Goal: Information Seeking & Learning: Learn about a topic

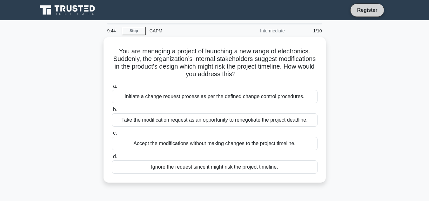
click at [366, 7] on link "Register" at bounding box center [367, 10] width 28 height 8
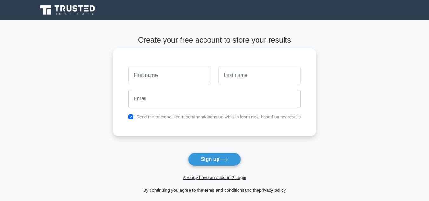
click at [182, 76] on input "text" at bounding box center [169, 75] width 82 height 18
type input "j"
type input "[PERSON_NAME]"
click at [242, 74] on input "text" at bounding box center [259, 75] width 82 height 18
type input "m"
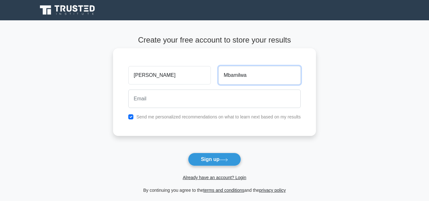
type input "Mbamilwa"
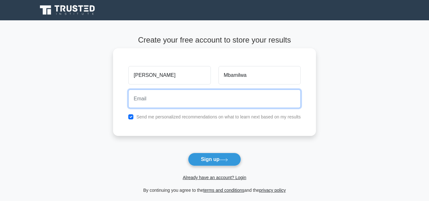
click at [149, 101] on input "email" at bounding box center [214, 98] width 172 height 18
type input "jacksonmbamilwa98@gmail.com"
click at [188, 153] on button "Sign up" at bounding box center [214, 159] width 53 height 13
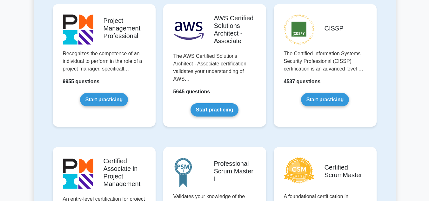
scroll to position [127, 0]
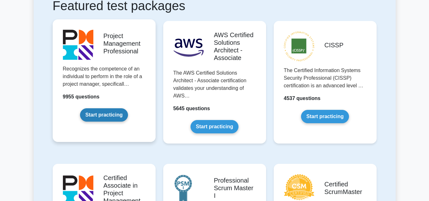
click at [108, 112] on link "Start practicing" at bounding box center [104, 114] width 48 height 13
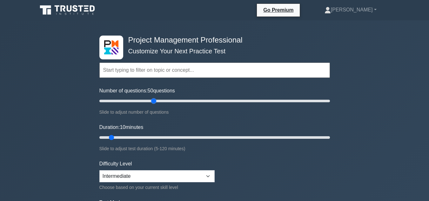
drag, startPoint x: 107, startPoint y: 101, endPoint x: 153, endPoint y: 109, distance: 47.0
type input "50"
click at [153, 105] on input "Number of questions: 50 questions" at bounding box center [214, 101] width 230 height 8
drag, startPoint x: 111, startPoint y: 137, endPoint x: 186, endPoint y: 144, distance: 75.3
type input "50"
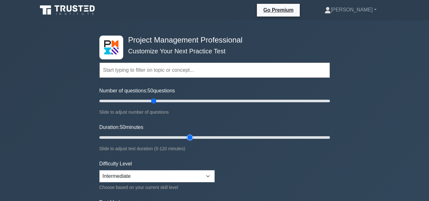
click at [186, 141] on input "Duration: 50 minutes" at bounding box center [214, 138] width 230 height 8
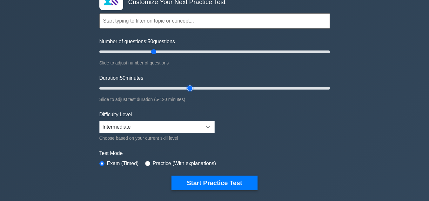
scroll to position [63, 0]
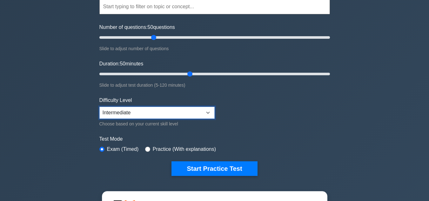
click at [208, 111] on select "Beginner Intermediate Expert" at bounding box center [156, 113] width 115 height 12
click at [233, 107] on form "Topics Scope Management Time Management Cost Management Quality Management Risk…" at bounding box center [214, 78] width 230 height 196
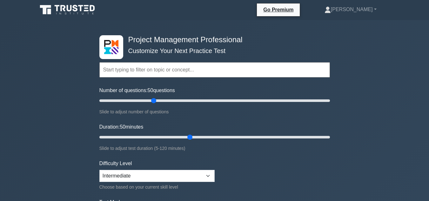
scroll to position [0, 0]
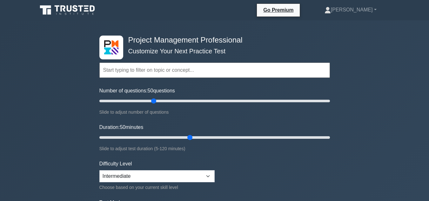
click at [166, 71] on input "text" at bounding box center [214, 70] width 230 height 15
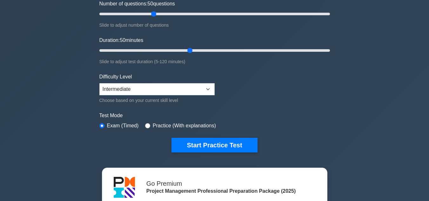
scroll to position [127, 0]
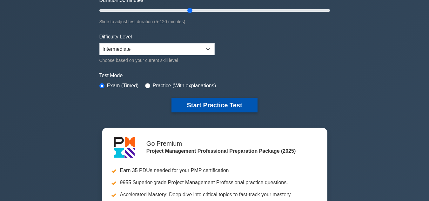
type input "all topics about fire and safety,fire hydrant,fire pump,breathing apparatus and…"
click at [201, 105] on button "Start Practice Test" at bounding box center [214, 105] width 86 height 15
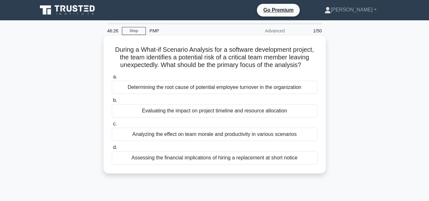
click at [216, 157] on div "Assessing the financial implications of hiring a replacement at short notice" at bounding box center [215, 157] width 206 height 13
click at [112, 149] on input "d. Assessing the financial implications of hiring a replacement at short notice" at bounding box center [112, 147] width 0 height 4
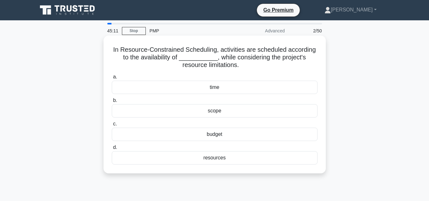
click at [229, 135] on div "budget" at bounding box center [215, 134] width 206 height 13
click at [112, 126] on input "c. budget" at bounding box center [112, 124] width 0 height 4
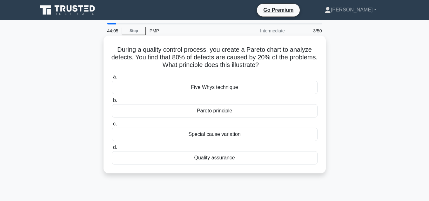
click at [202, 136] on div "Special cause variation" at bounding box center [215, 134] width 206 height 13
click at [112, 126] on input "c. Special cause variation" at bounding box center [112, 124] width 0 height 4
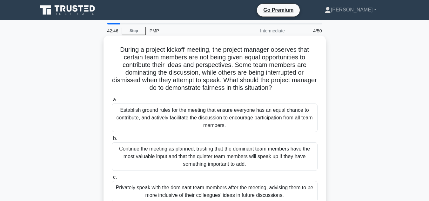
drag, startPoint x: 116, startPoint y: 48, endPoint x: 299, endPoint y: 88, distance: 187.1
click at [299, 88] on h5 "During a project kickoff meeting, the project manager observes that certain tea…" at bounding box center [214, 69] width 207 height 46
copy h5 "During a project kickoff meeting, the project manager observes that certain tea…"
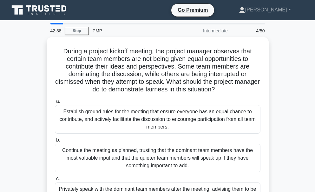
drag, startPoint x: 0, startPoint y: 28, endPoint x: 20, endPoint y: 32, distance: 20.0
click at [45, 28] on main "42:38 Stop PMP Intermediate 4/50 During a project kickoff meeting, the project …" at bounding box center [157, 181] width 315 height 322
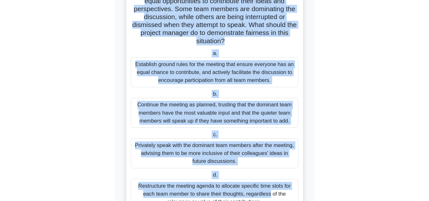
scroll to position [89, 0]
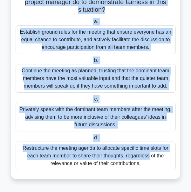
drag, startPoint x: 19, startPoint y: 43, endPoint x: 140, endPoint y: 162, distance: 169.9
click at [150, 167] on div "During a project kickoff meeting, the project manager observes that certain tea…" at bounding box center [96, 63] width 164 height 228
copy div "During a project kickoff meeting, the project manager observes that certain tea…"
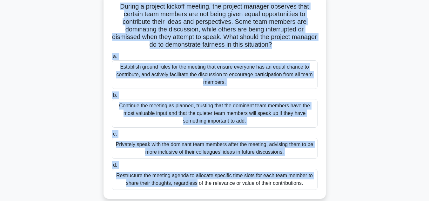
scroll to position [0, 0]
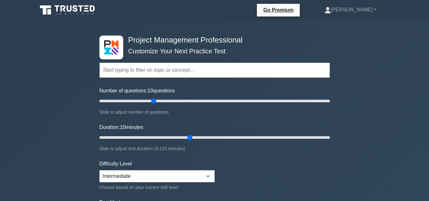
scroll to position [127, 0]
drag, startPoint x: 106, startPoint y: 101, endPoint x: 155, endPoint y: 100, distance: 48.9
type input "50"
click at [155, 100] on input "Number of questions: 50 questions" at bounding box center [214, 101] width 230 height 8
drag, startPoint x: 111, startPoint y: 136, endPoint x: 193, endPoint y: 134, distance: 81.3
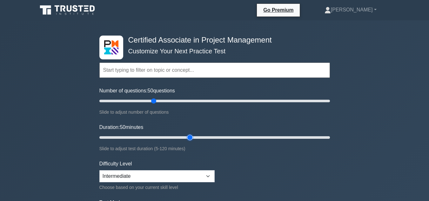
type input "50"
click at [193, 134] on input "Duration: 50 minutes" at bounding box center [214, 138] width 230 height 8
click at [159, 71] on input "text" at bounding box center [214, 70] width 230 height 15
click at [202, 175] on select "Beginner Intermediate Expert" at bounding box center [156, 176] width 115 height 12
select select "beginner"
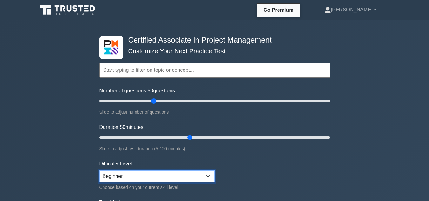
click at [99, 170] on select "Beginner Intermediate Expert" at bounding box center [156, 176] width 115 height 12
click at [132, 69] on input "text" at bounding box center [214, 70] width 230 height 15
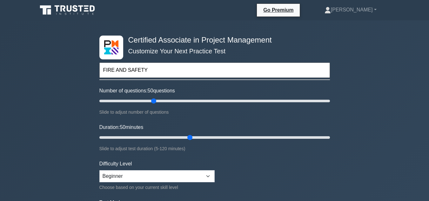
type input "FIRE AND SAFETY"
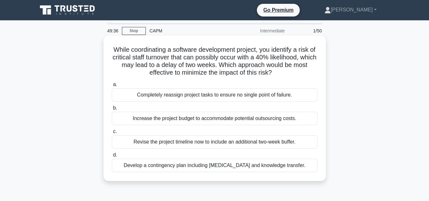
click at [168, 94] on div "Completely reassign project tasks to ensure no single point of failure." at bounding box center [215, 94] width 206 height 13
click at [112, 87] on input "a. Completely reassign project tasks to ensure no single point of failure." at bounding box center [112, 85] width 0 height 4
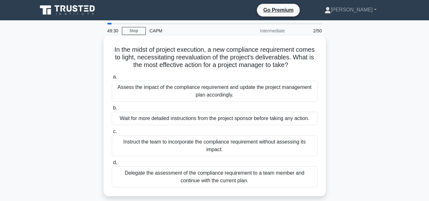
click at [171, 121] on div "Wait for more detailed instructions from the project sponsor before taking any …" at bounding box center [215, 118] width 206 height 13
click at [112, 110] on input "b. Wait for more detailed instructions from the project sponsor before taking a…" at bounding box center [112, 108] width 0 height 4
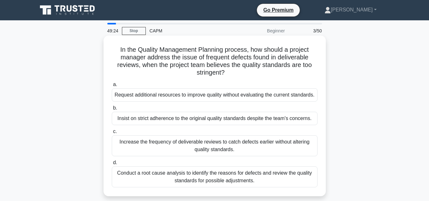
click at [210, 184] on div "Conduct a root cause analysis to identify the reasons for defects and review th…" at bounding box center [215, 176] width 206 height 21
click at [112, 165] on input "d. Conduct a root cause analysis to identify the reasons for defects and review…" at bounding box center [112, 163] width 0 height 4
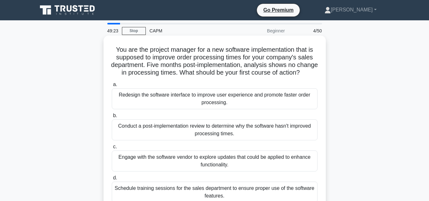
click at [199, 170] on div "Engage with the software vendor to explore updates that could be applied to enh…" at bounding box center [215, 160] width 206 height 21
click at [112, 149] on input "c. Engage with the software vendor to explore updates that could be applied to …" at bounding box center [112, 147] width 0 height 4
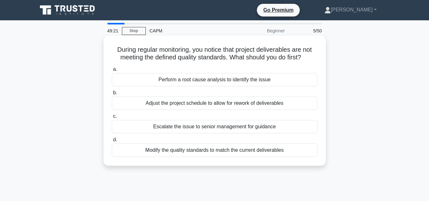
click at [206, 129] on div "Escalate the issue to senior management for guidance" at bounding box center [215, 126] width 206 height 13
click at [112, 118] on input "c. Escalate the issue to senior management for guidance" at bounding box center [112, 116] width 0 height 4
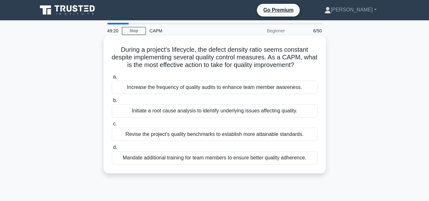
click at [209, 135] on div "Revise the project's quality benchmarks to establish more attainable standards." at bounding box center [215, 134] width 206 height 13
click at [112, 126] on input "c. Revise the project's quality benchmarks to establish more attainable standar…" at bounding box center [112, 124] width 0 height 4
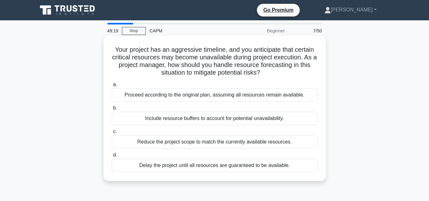
click at [211, 163] on div "Delay the project until all resources are guaranteed to be available." at bounding box center [215, 165] width 206 height 13
click at [112, 157] on input "d. Delay the project until all resources are guaranteed to be available." at bounding box center [112, 155] width 0 height 4
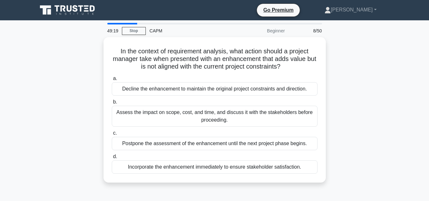
click at [205, 95] on div "a. Decline the enhancement to maintain the original project constraints and dir…" at bounding box center [214, 124] width 213 height 102
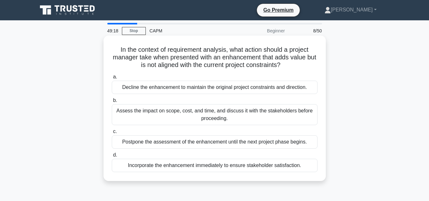
click at [206, 89] on div "Decline the enhancement to maintain the original project constraints and direct…" at bounding box center [215, 87] width 206 height 13
click at [112, 79] on input "a. Decline the enhancement to maintain the original project constraints and dir…" at bounding box center [112, 77] width 0 height 4
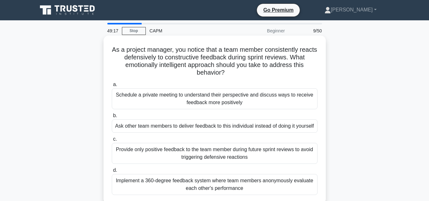
click at [210, 127] on div "Ask other team members to deliver feedback to this individual instead of doing …" at bounding box center [215, 125] width 206 height 13
click at [112, 118] on input "b. Ask other team members to deliver feedback to this individual instead of doi…" at bounding box center [112, 116] width 0 height 4
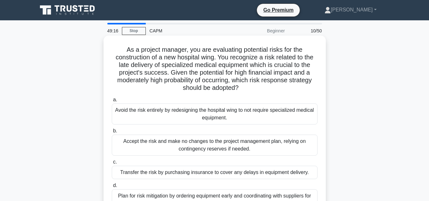
click at [204, 146] on div "Accept the risk and make no changes to the project management plan, relying on …" at bounding box center [215, 145] width 206 height 21
click at [112, 133] on input "b. Accept the risk and make no changes to the project management plan, relying …" at bounding box center [112, 131] width 0 height 4
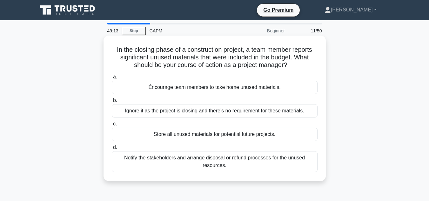
click at [194, 111] on div "Ignore it as the project is closing and there's no requirement for these materi…" at bounding box center [215, 110] width 206 height 13
click at [112, 103] on input "b. Ignore it as the project is closing and there's no requirement for these mat…" at bounding box center [112, 100] width 0 height 4
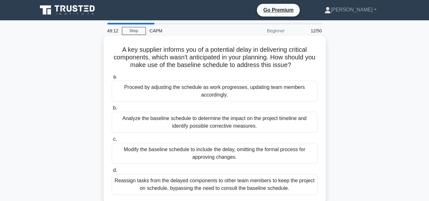
click at [204, 124] on div "Analyze the baseline schedule to determine the impact on the project timeline a…" at bounding box center [215, 122] width 206 height 21
click at [112, 110] on input "b. Analyze the baseline schedule to determine the impact on the project timelin…" at bounding box center [112, 108] width 0 height 4
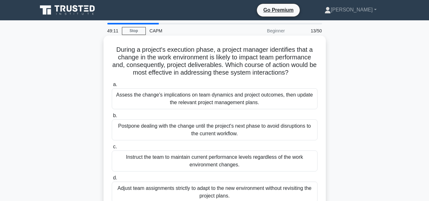
click at [190, 99] on div "Assess the change's implications on team dynamics and project outcomes, then up…" at bounding box center [215, 98] width 206 height 21
click at [112, 87] on input "a. Assess the change's implications on team dynamics and project outcomes, then…" at bounding box center [112, 85] width 0 height 4
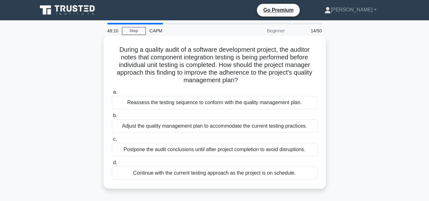
click at [206, 125] on div "Adjust the quality management plan to accommodate the current testing practices." at bounding box center [215, 125] width 206 height 13
click at [112, 118] on input "b. Adjust the quality management plan to accommodate the current testing practi…" at bounding box center [112, 116] width 0 height 4
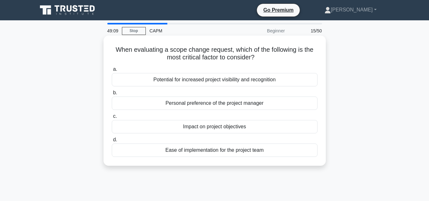
click at [208, 127] on div "Impact on project objectives" at bounding box center [215, 126] width 206 height 13
click at [112, 118] on input "c. Impact on project objectives" at bounding box center [112, 116] width 0 height 4
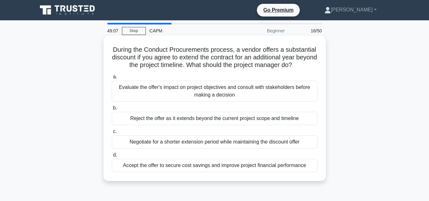
click at [194, 90] on div "Evaluate the offer's impact on project objectives and consult with stakeholders…" at bounding box center [215, 91] width 206 height 21
click at [112, 79] on input "a. Evaluate the offer's impact on project objectives and consult with stakehold…" at bounding box center [112, 77] width 0 height 4
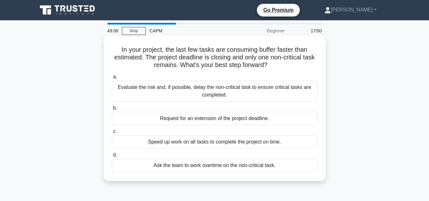
click at [201, 118] on div "Request for an extension of the project deadline." at bounding box center [215, 118] width 206 height 13
click at [112, 110] on input "b. Request for an extension of the project deadline." at bounding box center [112, 108] width 0 height 4
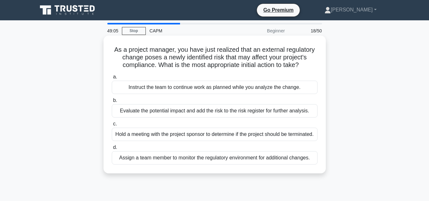
click at [199, 134] on div "Hold a meeting with the project sponsor to determine if the project should be t…" at bounding box center [215, 134] width 206 height 13
click at [112, 126] on input "c. Hold a meeting with the project sponsor to determine if the project should b…" at bounding box center [112, 124] width 0 height 4
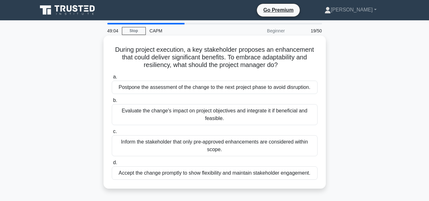
click at [199, 142] on div "Inform the stakeholder that only pre-approved enhancements are considered withi…" at bounding box center [215, 145] width 206 height 21
click at [112, 134] on input "c. Inform the stakeholder that only pre-approved enhancements are considered wi…" at bounding box center [112, 131] width 0 height 4
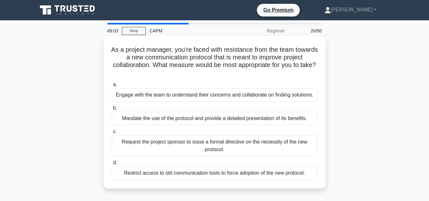
click at [199, 142] on div "Request the project sponsor to issue a formal directive on the necessity of the…" at bounding box center [215, 145] width 206 height 21
click at [112, 134] on input "c. Request the project sponsor to issue a formal directive on the necessity of …" at bounding box center [112, 131] width 0 height 4
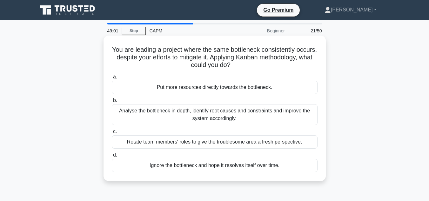
click at [183, 89] on div "Put more resources directly towards the bottleneck." at bounding box center [215, 87] width 206 height 13
click at [112, 79] on input "a. Put more resources directly towards the bottleneck." at bounding box center [112, 77] width 0 height 4
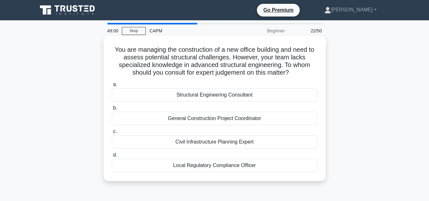
click at [192, 119] on div "General Construction Project Coordinator" at bounding box center [215, 118] width 206 height 13
click at [112, 110] on input "b. General Construction Project Coordinator" at bounding box center [112, 108] width 0 height 4
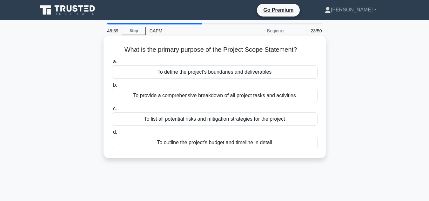
click at [177, 70] on div "To define the project's boundaries and deliverables" at bounding box center [215, 71] width 206 height 13
click at [112, 64] on input "a. To define the project's boundaries and deliverables" at bounding box center [112, 62] width 0 height 4
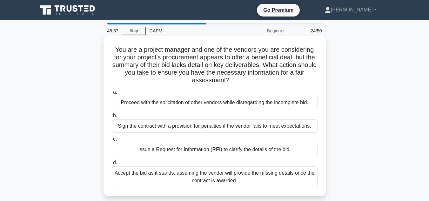
click at [198, 152] on div "Issue a Request for Information (RFI) to clarify the details of the bid." at bounding box center [215, 149] width 206 height 13
click at [112, 141] on input "c. Issue a Request for Information (RFI) to clarify the details of the bid." at bounding box center [112, 139] width 0 height 4
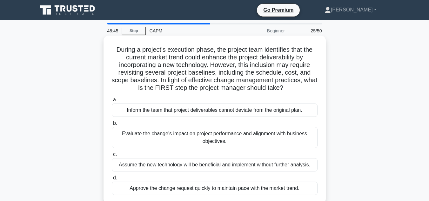
click at [230, 109] on div "Inform the team that project deliverables cannot deviate from the original plan." at bounding box center [215, 109] width 206 height 13
click at [112, 102] on input "a. Inform the team that project deliverables cannot deviate from the original p…" at bounding box center [112, 100] width 0 height 4
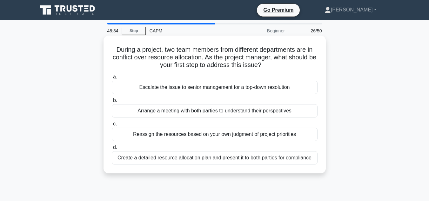
click at [202, 156] on div "Create a detailed resource allocation plan and present it to both parties for c…" at bounding box center [215, 157] width 206 height 13
click at [112, 149] on input "d. Create a detailed resource allocation plan and present it to both parties fo…" at bounding box center [112, 147] width 0 height 4
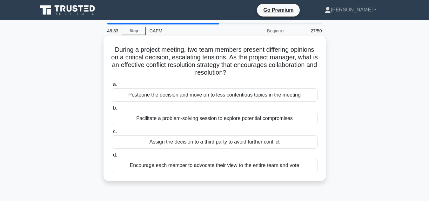
click at [186, 135] on label "c. Assign the decision to a third party to avoid further conflict" at bounding box center [215, 138] width 206 height 21
click at [112, 134] on input "c. Assign the decision to a third party to avoid further conflict" at bounding box center [112, 131] width 0 height 4
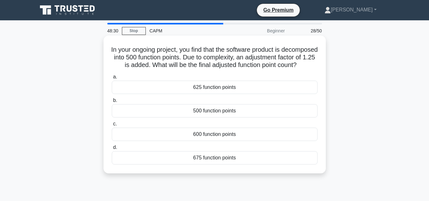
click at [204, 94] on div "625 function points" at bounding box center [215, 87] width 206 height 13
click at [112, 79] on input "a. 625 function points" at bounding box center [112, 77] width 0 height 4
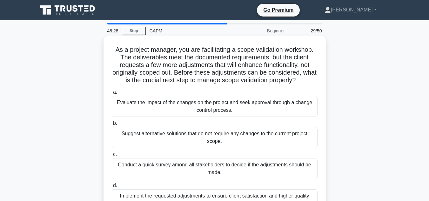
click at [218, 137] on div "Suggest alternative solutions that do not require any changes to the current pr…" at bounding box center [215, 137] width 206 height 21
click at [112, 125] on input "b. Suggest alternative solutions that do not require any changes to the current…" at bounding box center [112, 123] width 0 height 4
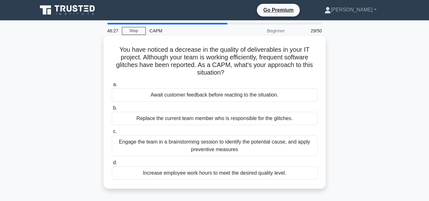
click at [218, 145] on div "Engage the team in a brainstorming session to identify the potential cause, and…" at bounding box center [215, 145] width 206 height 21
click at [112, 134] on input "c. Engage the team in a brainstorming session to identify the potential cause, …" at bounding box center [112, 131] width 0 height 4
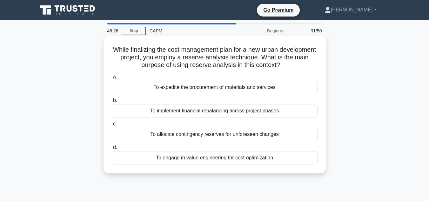
click at [220, 159] on div "To engage in value engineering for cost optimization" at bounding box center [215, 157] width 206 height 13
click at [112, 149] on input "d. To engage in value engineering for cost optimization" at bounding box center [112, 147] width 0 height 4
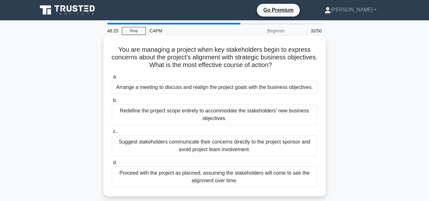
click at [221, 115] on div "Redefine the project scope entirely to accommodate the stakeholders' new busine…" at bounding box center [215, 114] width 206 height 21
click at [112, 103] on input "b. Redefine the project scope entirely to accommodate the stakeholders' new bus…" at bounding box center [112, 100] width 0 height 4
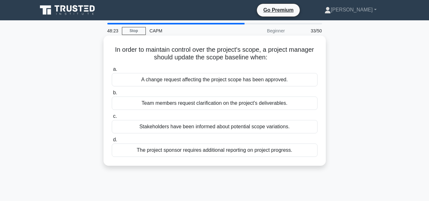
click at [216, 77] on div "A change request affecting the project scope has been approved." at bounding box center [215, 79] width 206 height 13
click at [112, 71] on input "a. A change request affecting the project scope has been approved." at bounding box center [112, 69] width 0 height 4
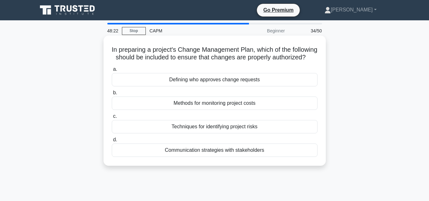
click at [227, 110] on div "Methods for monitoring project costs" at bounding box center [215, 102] width 206 height 13
click at [112, 95] on input "b. Methods for monitoring project costs" at bounding box center [112, 93] width 0 height 4
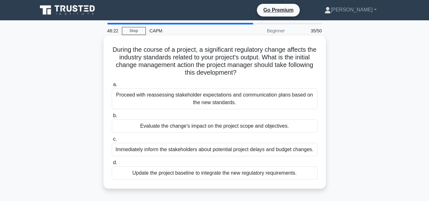
click at [227, 127] on div "Evaluate the change's impact on the project scope and objectives." at bounding box center [215, 125] width 206 height 13
click at [112, 118] on input "b. Evaluate the change's impact on the project scope and objectives." at bounding box center [112, 116] width 0 height 4
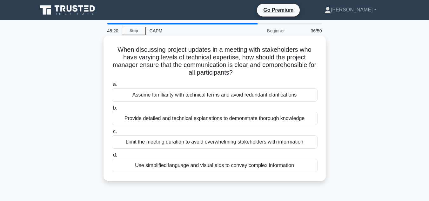
click at [223, 138] on div "Limit the meeting duration to avoid overwhelming stakeholders with information" at bounding box center [215, 141] width 206 height 13
click at [112, 134] on input "c. Limit the meeting duration to avoid overwhelming stakeholders with informati…" at bounding box center [112, 131] width 0 height 4
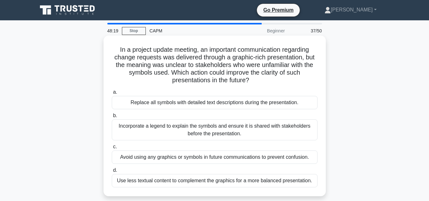
click at [223, 159] on div "Avoid using any graphics or symbols in future communications to prevent confusi…" at bounding box center [215, 156] width 206 height 13
click at [112, 149] on input "c. Avoid using any graphics or symbols in future communications to prevent conf…" at bounding box center [112, 147] width 0 height 4
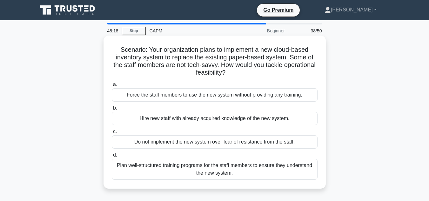
click at [205, 168] on div "Plan well-structured training programs for the staff members to ensure they und…" at bounding box center [215, 169] width 206 height 21
click at [112, 157] on input "d. Plan well-structured training programs for the staff members to ensure they …" at bounding box center [112, 155] width 0 height 4
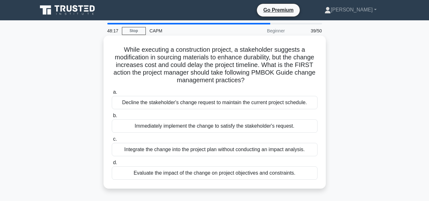
click at [212, 105] on div "Decline the stakeholder's change request to maintain the current project schedu…" at bounding box center [215, 102] width 206 height 13
click at [112, 94] on input "a. Decline the stakeholder's change request to maintain the current project sch…" at bounding box center [112, 92] width 0 height 4
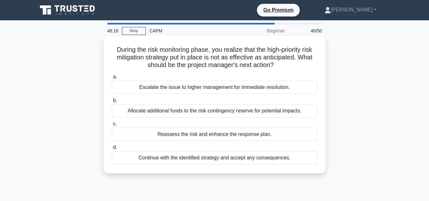
click at [212, 110] on div "Allocate additional funds to the risk contingency reserve for potential impacts." at bounding box center [215, 110] width 206 height 13
click at [112, 103] on input "b. Allocate additional funds to the risk contingency reserve for potential impa…" at bounding box center [112, 100] width 0 height 4
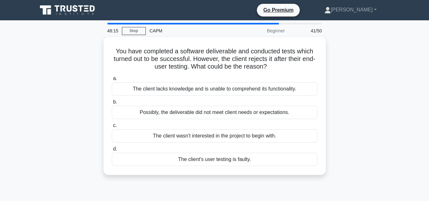
click at [216, 137] on div "The client wasn't interested in the project to begin with." at bounding box center [215, 135] width 206 height 13
click at [112, 128] on input "c. The client wasn't interested in the project to begin with." at bounding box center [112, 125] width 0 height 4
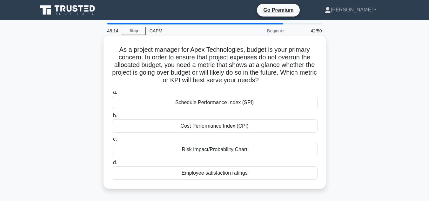
click at [216, 147] on div "Risk Impact/Probability Chart" at bounding box center [215, 149] width 206 height 13
click at [112, 141] on input "c. Risk Impact/Probability Chart" at bounding box center [112, 139] width 0 height 4
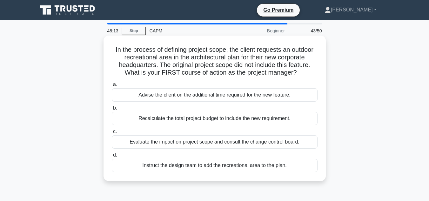
click at [207, 142] on div "Evaluate the impact on project scope and consult the change control board." at bounding box center [215, 141] width 206 height 13
click at [112, 134] on input "c. Evaluate the impact on project scope and consult the change control board." at bounding box center [112, 131] width 0 height 4
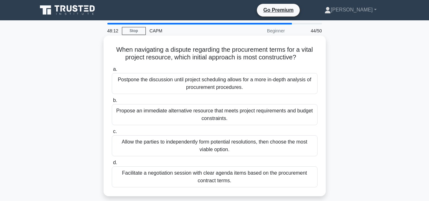
click at [212, 144] on div "Allow the parties to independently form potential resolutions, then choose the …" at bounding box center [215, 145] width 206 height 21
click at [112, 134] on input "c. Allow the parties to independently form potential resolutions, then choose t…" at bounding box center [112, 131] width 0 height 4
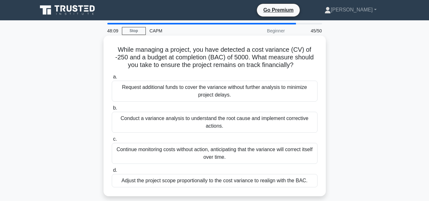
click at [221, 154] on div "Continue monitoring costs without action, anticipating that the variance will c…" at bounding box center [215, 153] width 206 height 21
click at [112, 141] on input "c. Continue monitoring costs without action, anticipating that the variance wil…" at bounding box center [112, 139] width 0 height 4
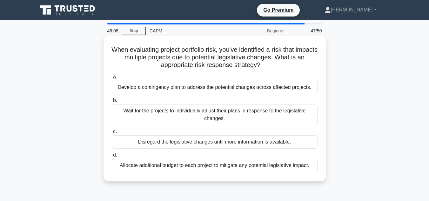
click at [208, 144] on div "Disregard the legislative changes until more information is available." at bounding box center [215, 141] width 206 height 13
click at [112, 134] on input "c. Disregard the legislative changes until more information is available." at bounding box center [112, 131] width 0 height 4
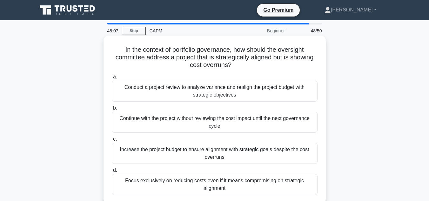
click at [210, 154] on div "Increase the project budget to ensure alignment with strategic goals despite th…" at bounding box center [215, 153] width 206 height 21
click at [112, 141] on input "c. Increase the project budget to ensure alignment with strategic goals despite…" at bounding box center [112, 139] width 0 height 4
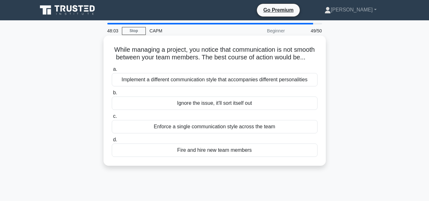
click at [212, 110] on div "Ignore the issue, it'll sort itself out" at bounding box center [215, 102] width 206 height 13
click at [112, 95] on input "b. Ignore the issue, it'll sort itself out" at bounding box center [112, 93] width 0 height 4
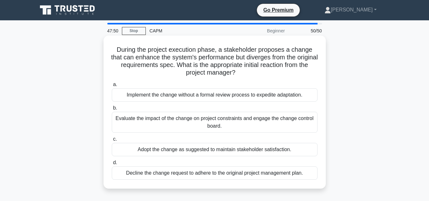
click at [199, 96] on div "Implement the change without a formal review process to expedite adaptation." at bounding box center [215, 94] width 206 height 13
click at [112, 87] on input "a. Implement the change without a formal review process to expedite adaptation." at bounding box center [112, 85] width 0 height 4
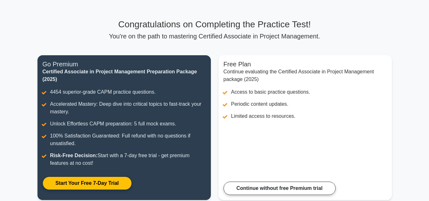
scroll to position [63, 0]
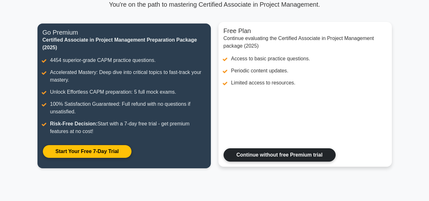
click at [263, 151] on link "Continue without free Premium trial" at bounding box center [279, 154] width 112 height 13
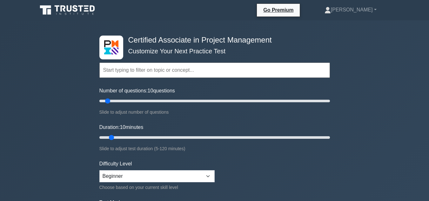
click at [180, 67] on input "text" at bounding box center [214, 70] width 230 height 15
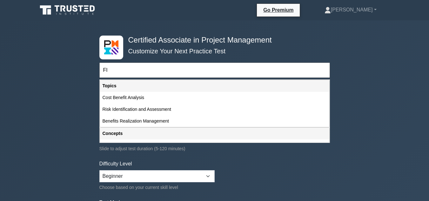
type input "F"
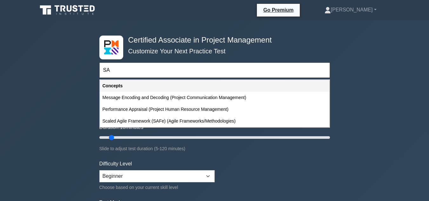
type input "S"
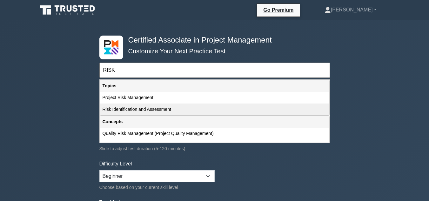
click at [143, 110] on div "Risk Identification and Assessment" at bounding box center [214, 109] width 229 height 12
type input "Risk Identification and Assessment"
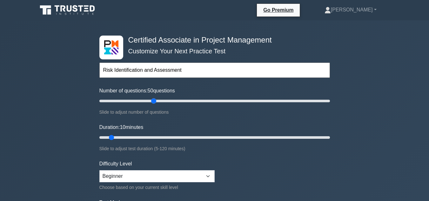
drag, startPoint x: 107, startPoint y: 100, endPoint x: 154, endPoint y: 101, distance: 47.0
type input "50"
click at [154, 101] on input "Number of questions: 50 questions" at bounding box center [214, 101] width 230 height 8
drag, startPoint x: 110, startPoint y: 134, endPoint x: 188, endPoint y: 130, distance: 77.8
type input "50"
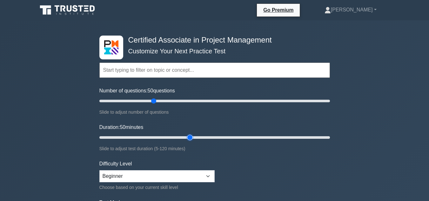
click at [188, 134] on input "Duration: 50 minutes" at bounding box center [214, 138] width 230 height 8
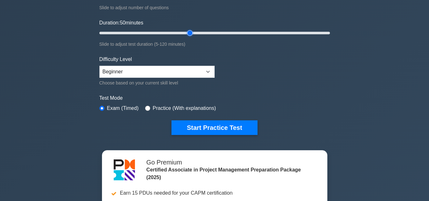
scroll to position [127, 0]
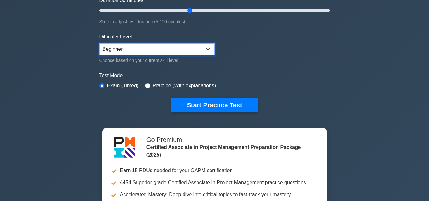
click at [163, 50] on select "Beginner Intermediate Expert" at bounding box center [156, 49] width 115 height 12
click at [126, 48] on select "Beginner Intermediate Expert" at bounding box center [156, 49] width 115 height 12
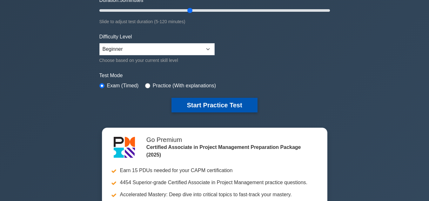
click at [213, 103] on button "Start Practice Test" at bounding box center [214, 105] width 86 height 15
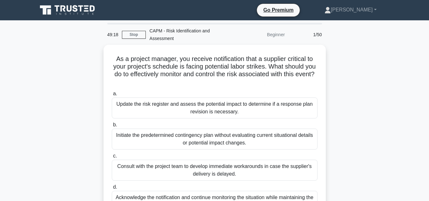
scroll to position [32, 0]
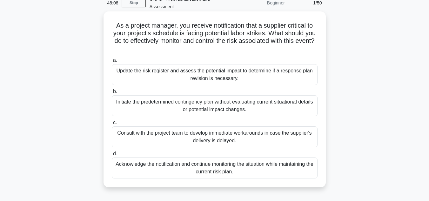
click at [211, 168] on div "Acknowledge the notification and continue monitoring the situation while mainta…" at bounding box center [215, 167] width 206 height 21
click at [112, 156] on input "d. Acknowledge the notification and continue monitoring the situation while mai…" at bounding box center [112, 154] width 0 height 4
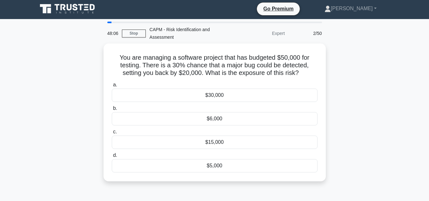
scroll to position [0, 0]
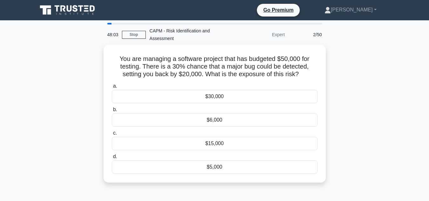
click at [317, 35] on div "2/50" at bounding box center [306, 34] width 37 height 13
click at [374, 8] on link "[PERSON_NAME]" at bounding box center [350, 9] width 83 height 13
click at [342, 35] on link "Settings" at bounding box center [334, 35] width 50 height 10
